Goal: Information Seeking & Learning: Find specific fact

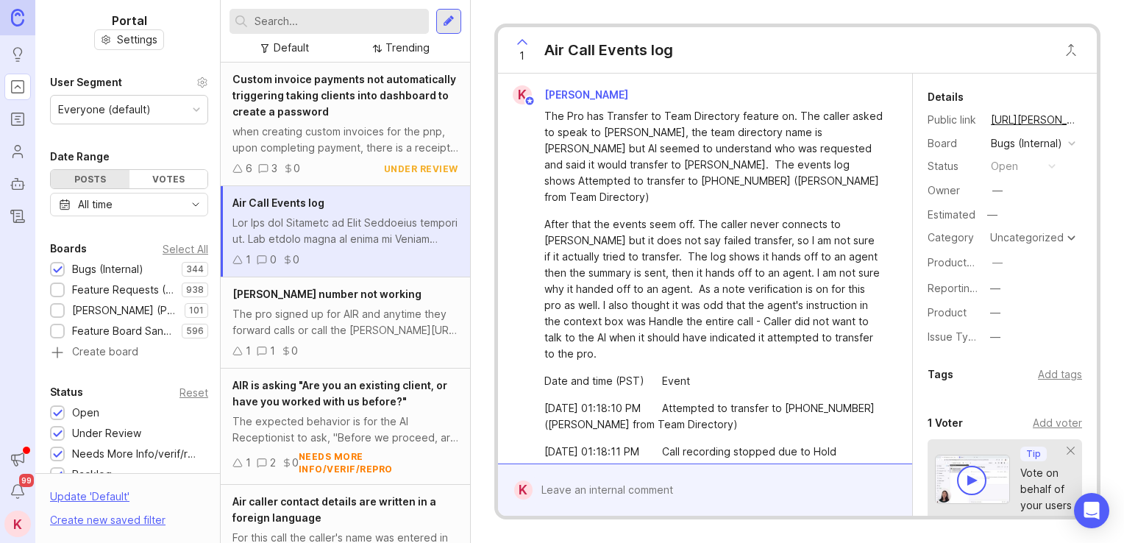
scroll to position [401, 0]
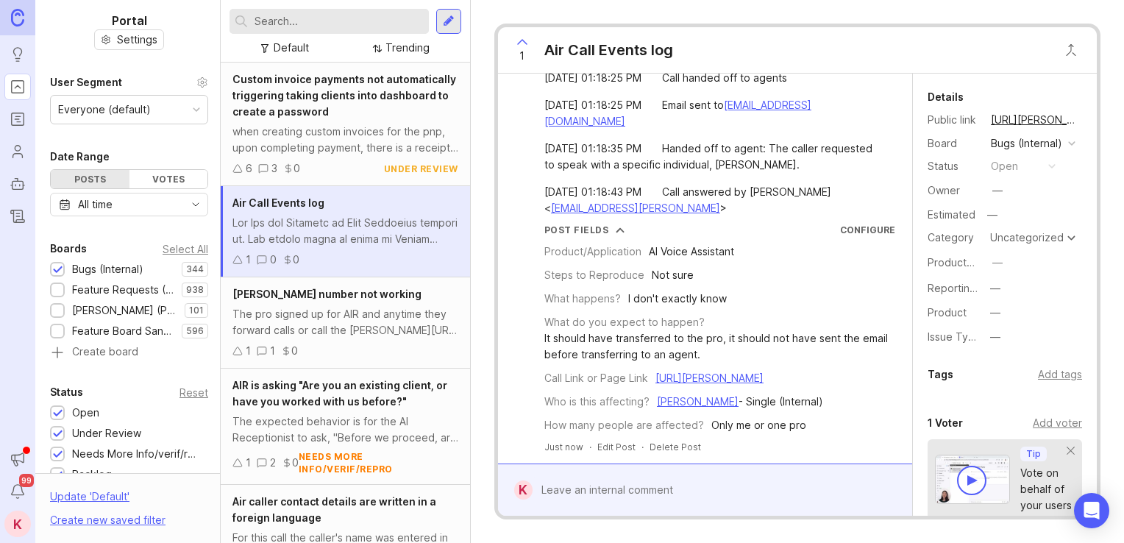
click at [324, 14] on input "text" at bounding box center [339, 21] width 168 height 16
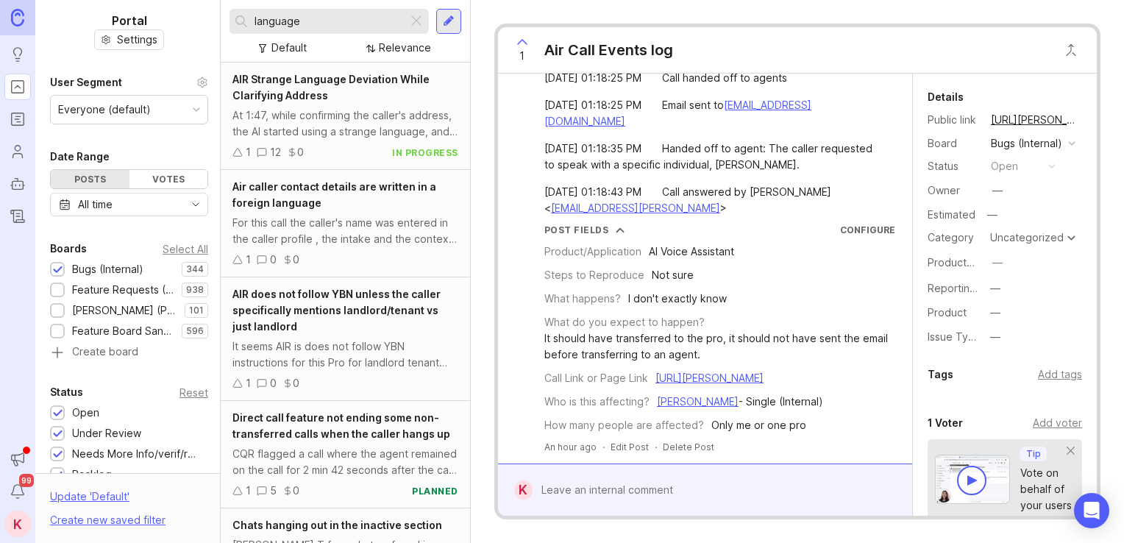
type input "language"
click at [335, 79] on span "AIR Strange Language Deviation While Clarifying Address" at bounding box center [330, 87] width 197 height 29
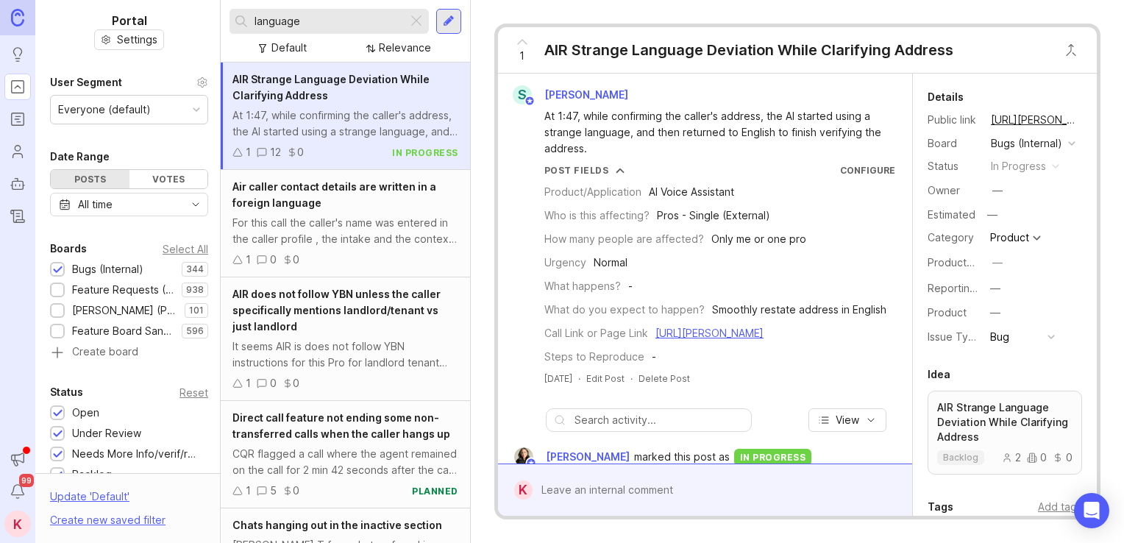
click at [352, 187] on span "Air caller contact details are written in a foreign language" at bounding box center [334, 194] width 204 height 29
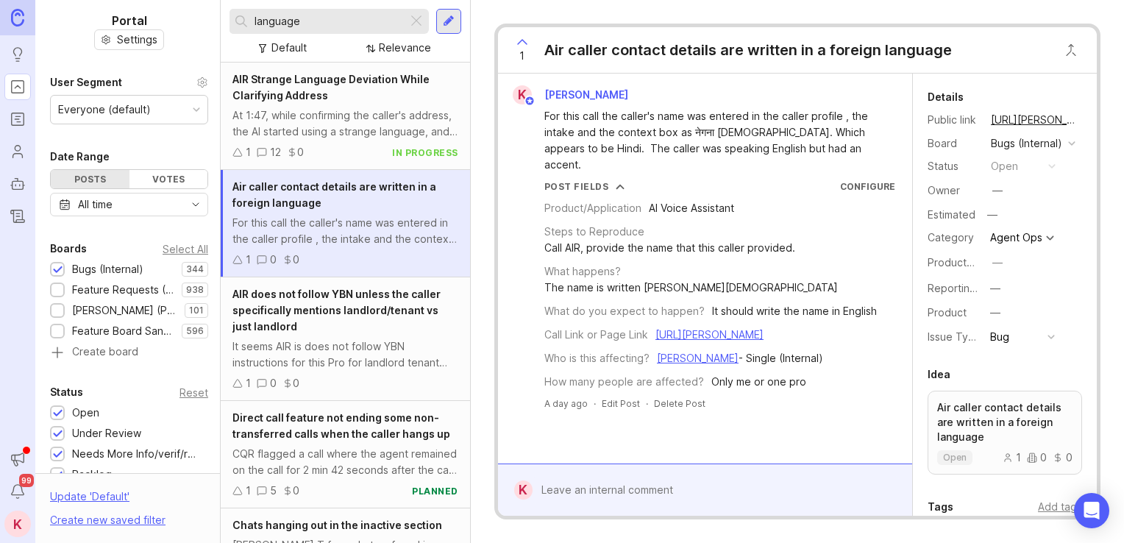
click at [704, 328] on link "[URL][PERSON_NAME]" at bounding box center [709, 334] width 108 height 13
